Goal: Navigation & Orientation: Find specific page/section

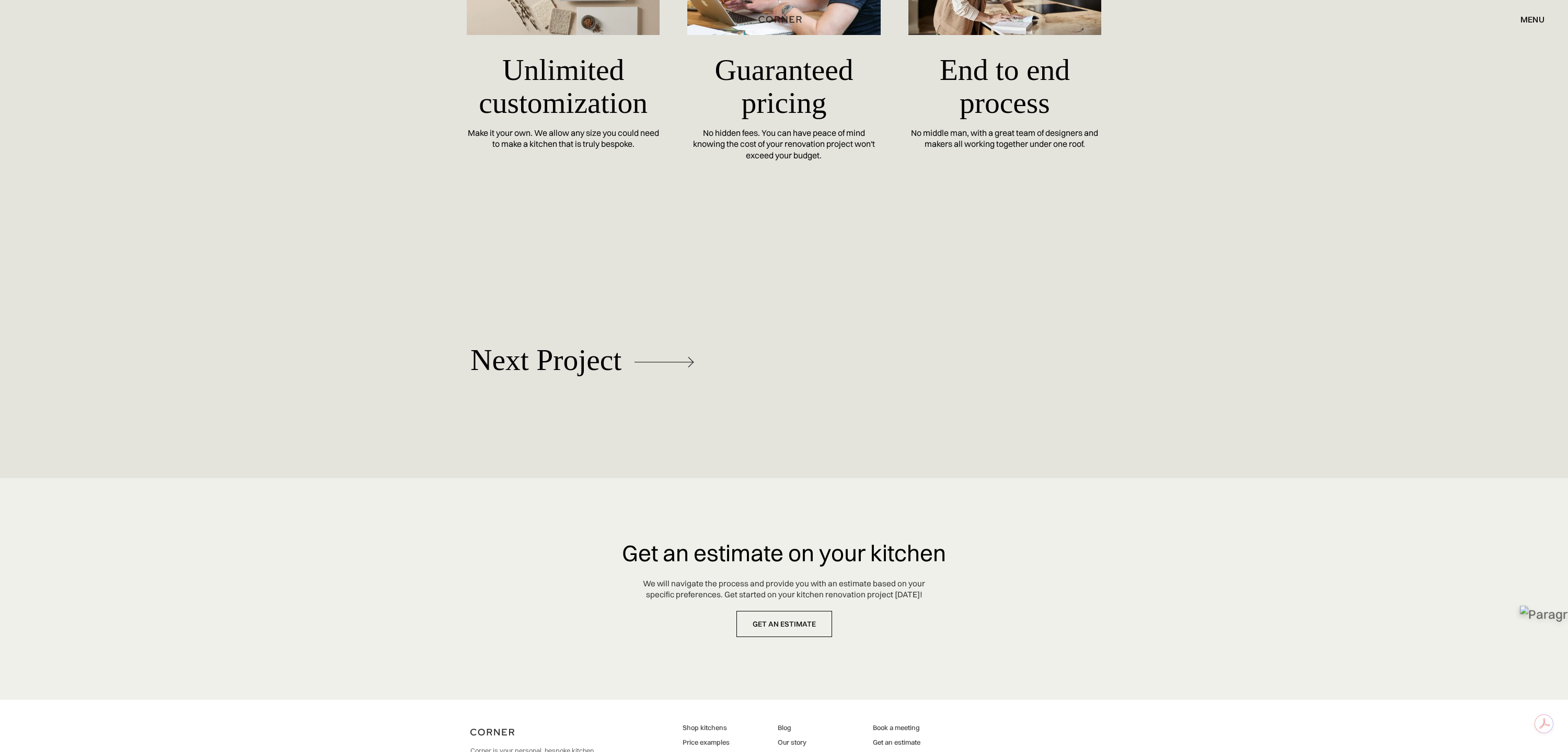
scroll to position [5028, 0]
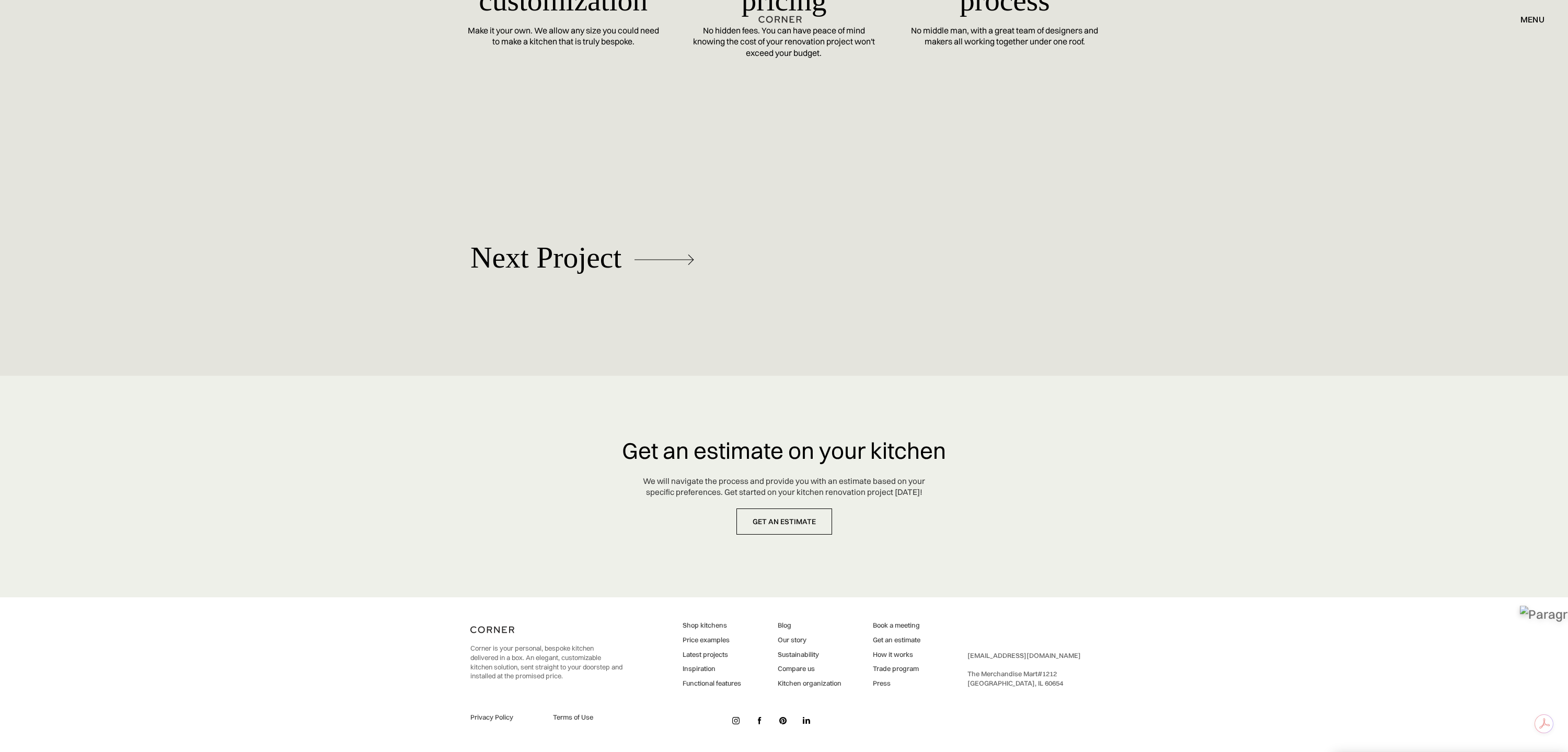
click at [736, 722] on img at bounding box center [735, 720] width 7 height 7
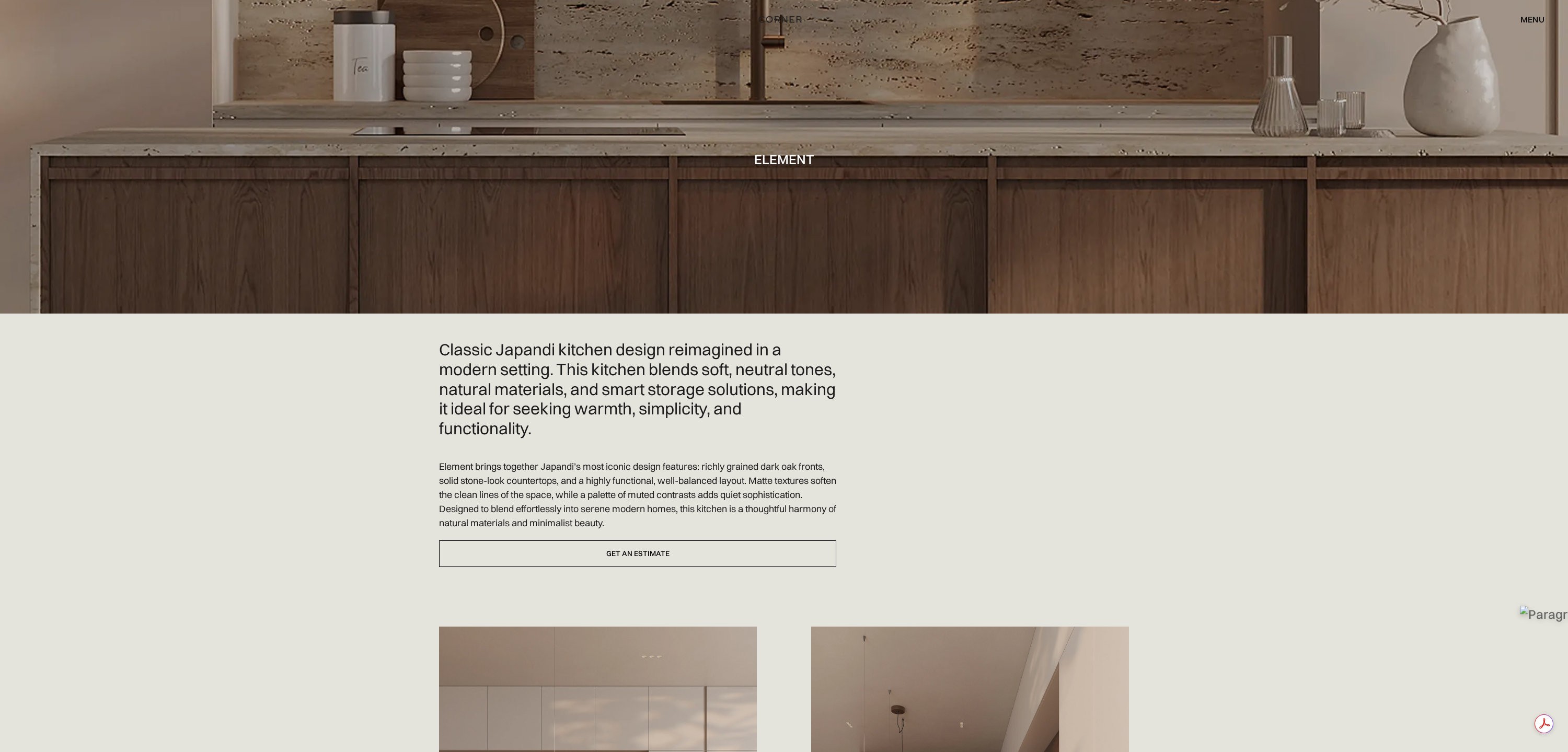
click at [1538, 19] on div "menu" at bounding box center [1532, 19] width 24 height 9
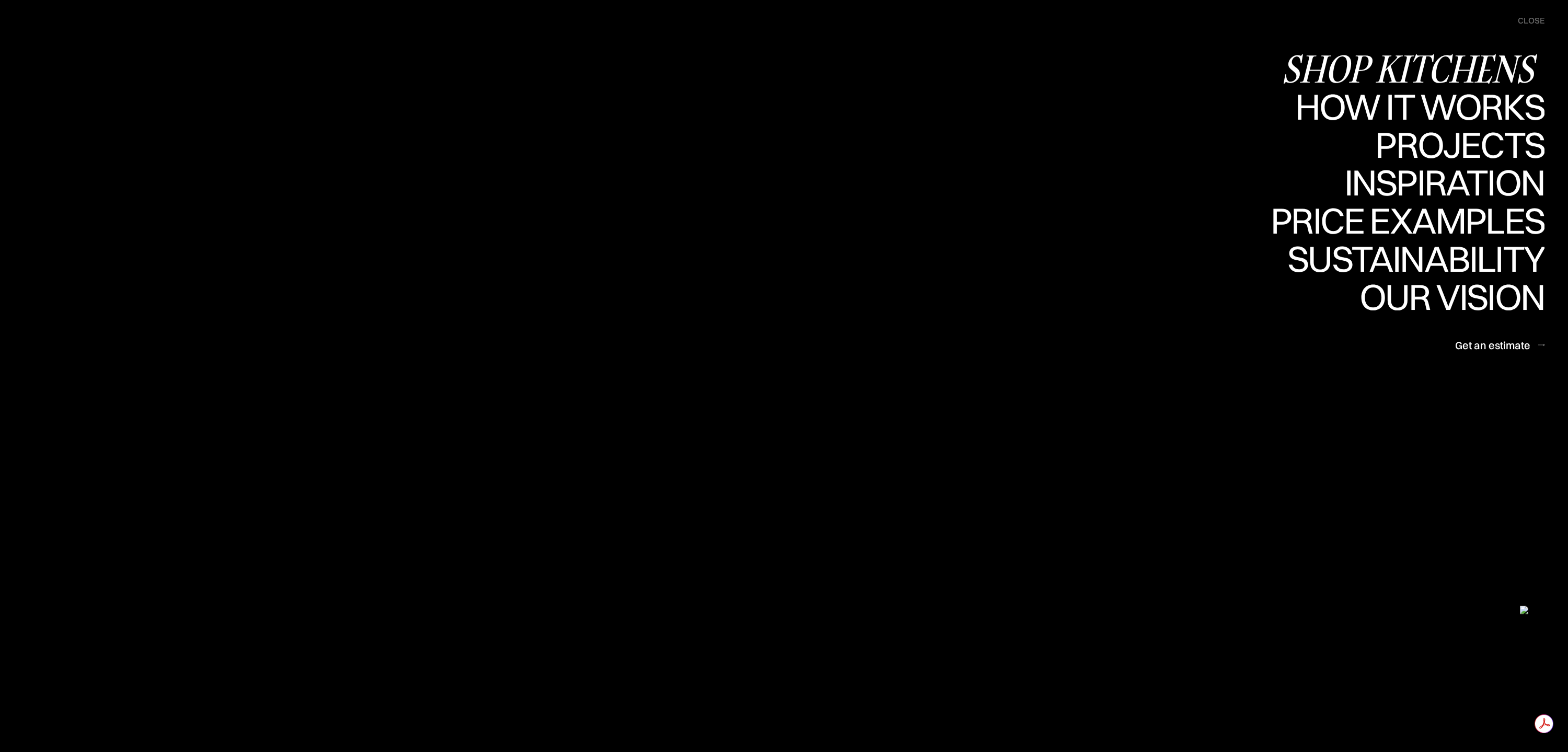
click at [1399, 67] on div "Shop Kitchens" at bounding box center [1413, 68] width 263 height 36
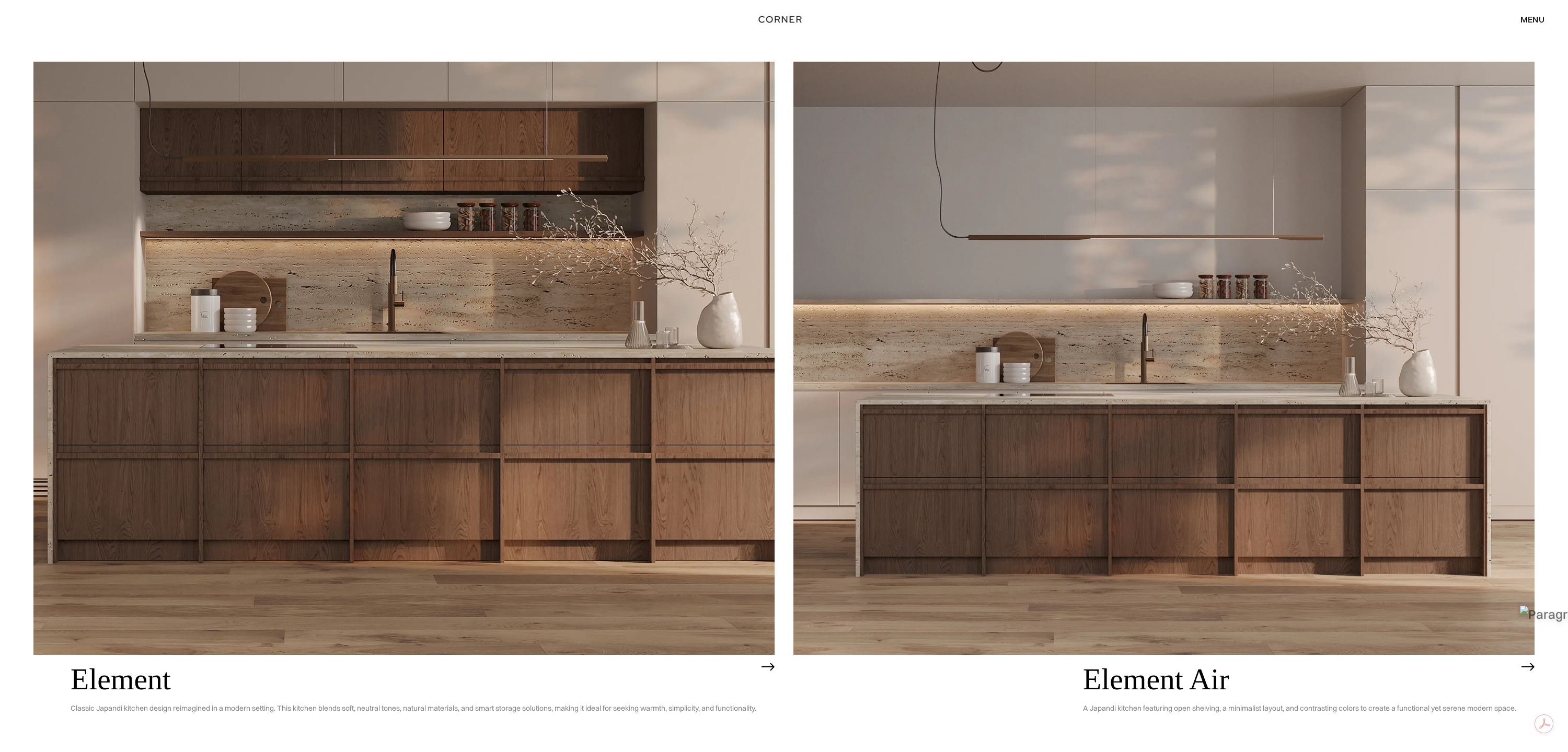
scroll to position [1587, 0]
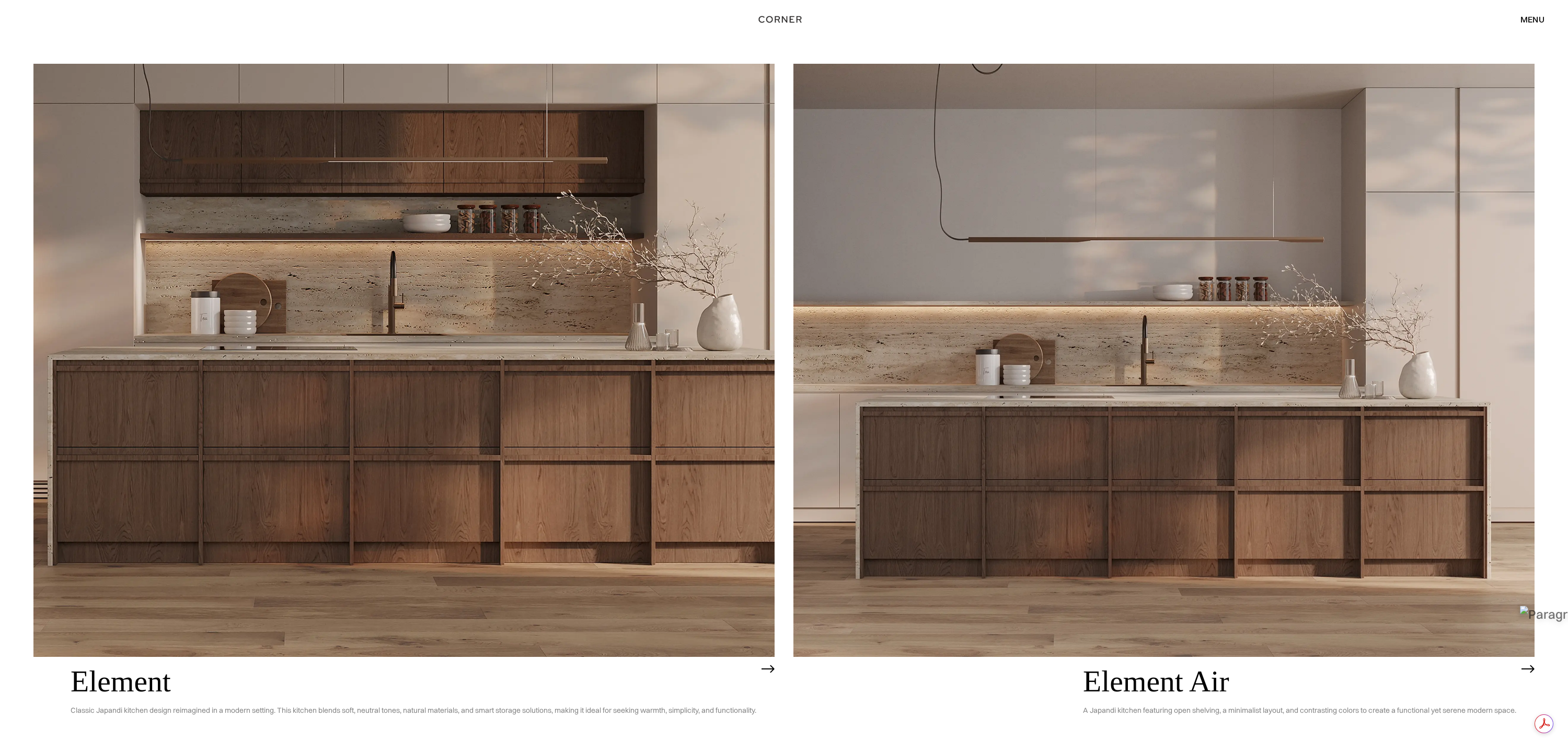
drag, startPoint x: 67, startPoint y: 710, endPoint x: 103, endPoint y: 1, distance: 709.9
